Goal: Find contact information: Find contact information

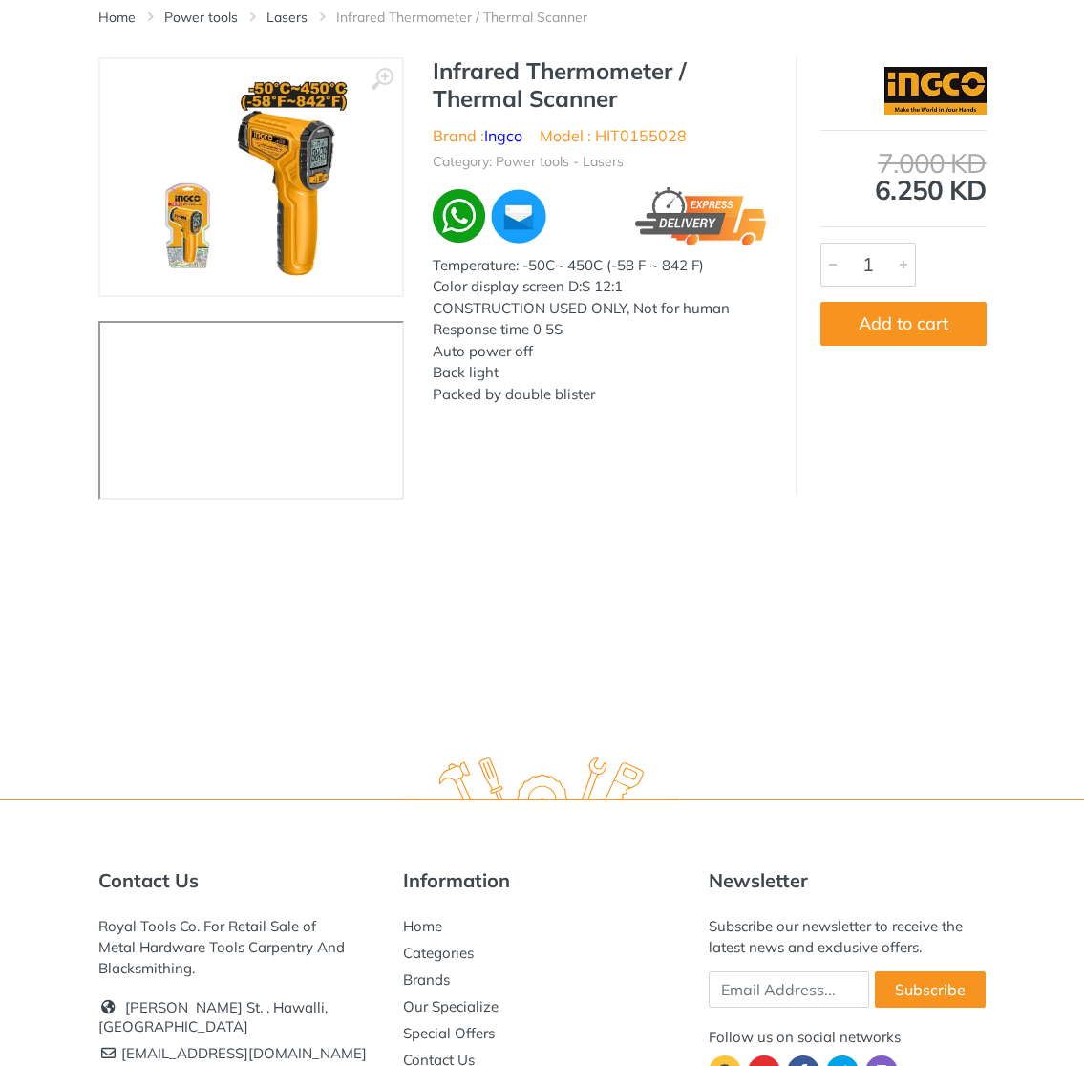
scroll to position [327, 0]
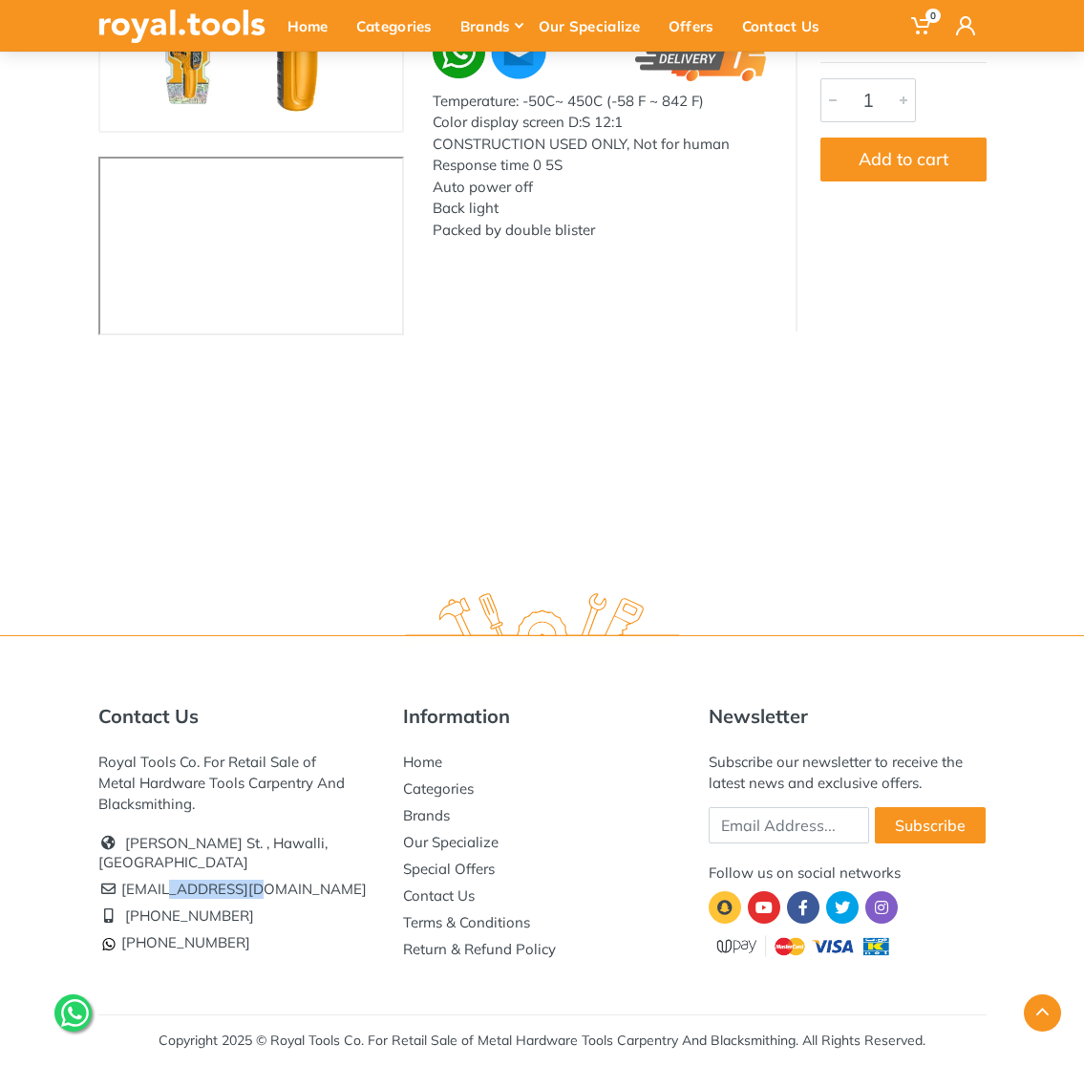
drag, startPoint x: 234, startPoint y: 890, endPoint x: 161, endPoint y: 894, distance: 72.7
click at [161, 894] on li "[EMAIL_ADDRESS][DOMAIN_NAME]" at bounding box center [236, 889] width 277 height 27
copy li "royal.tools"
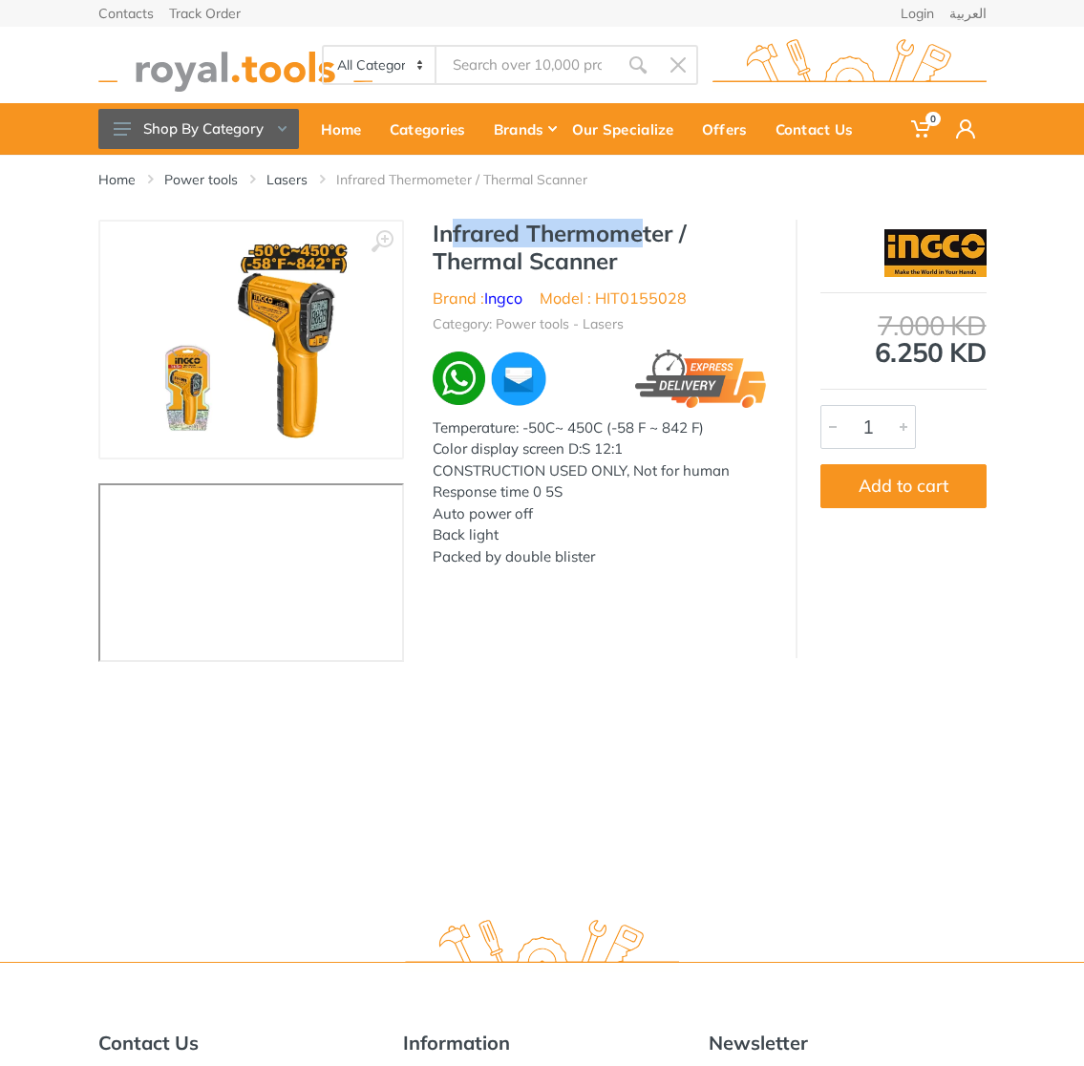
drag, startPoint x: 469, startPoint y: 228, endPoint x: 629, endPoint y: 224, distance: 159.6
click at [629, 224] on h1 "Infrared Thermometer / Thermal Scanner" at bounding box center [600, 247] width 334 height 55
drag, startPoint x: 669, startPoint y: 229, endPoint x: 428, endPoint y: 222, distance: 240.9
click at [428, 222] on div "Infrared Thermometer / Thermal Scanner Brand : Ingco Model : HIT0155028 Categor…" at bounding box center [600, 399] width 392 height 359
copy h1 "Infrared Thermometer"
